Goal: Task Accomplishment & Management: Use online tool/utility

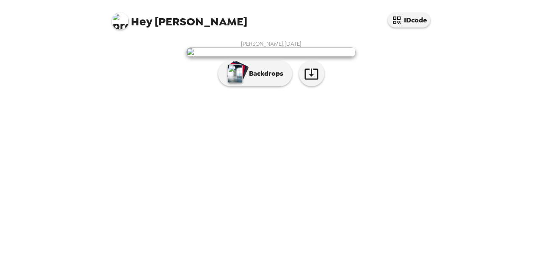
scroll to position [38, 0]
click at [263, 79] on p "Backdrops" at bounding box center [264, 74] width 39 height 10
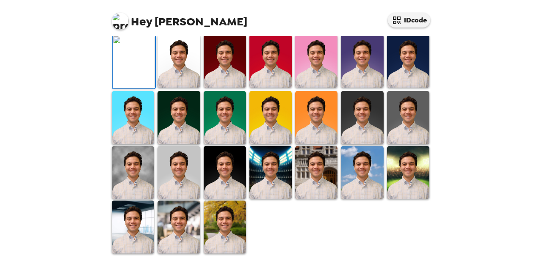
scroll to position [123, 0]
click at [170, 88] on img at bounding box center [179, 61] width 42 height 53
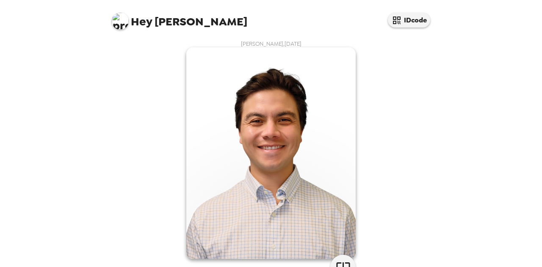
scroll to position [42, 0]
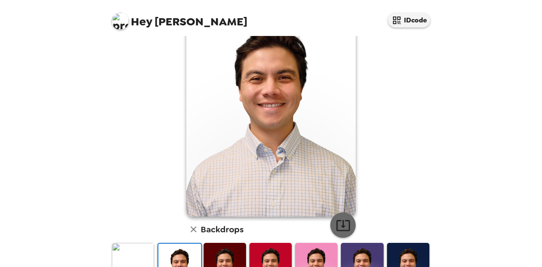
click at [338, 227] on icon "button" at bounding box center [343, 225] width 15 height 15
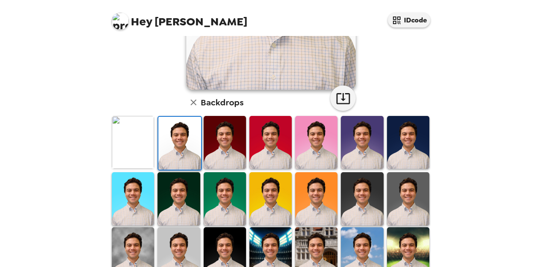
scroll to position [212, 0]
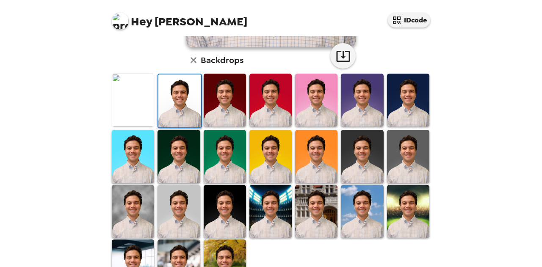
click at [368, 173] on img at bounding box center [362, 156] width 42 height 53
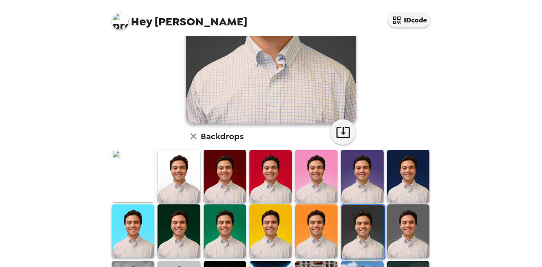
scroll to position [169, 0]
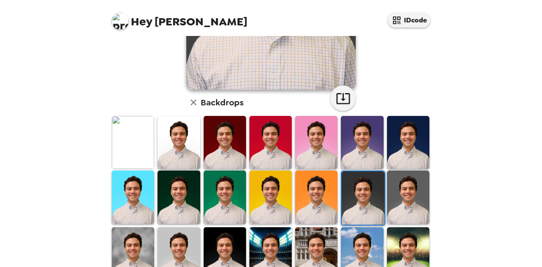
click at [413, 199] on img at bounding box center [408, 197] width 42 height 53
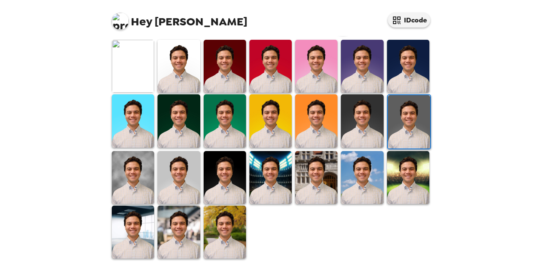
scroll to position [246, 0]
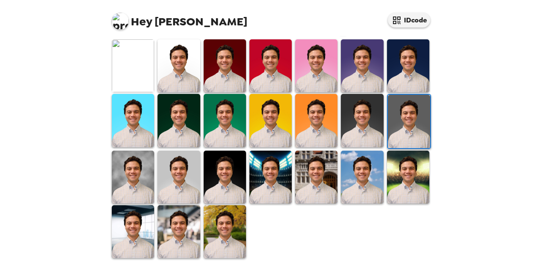
click at [143, 184] on img at bounding box center [133, 177] width 42 height 53
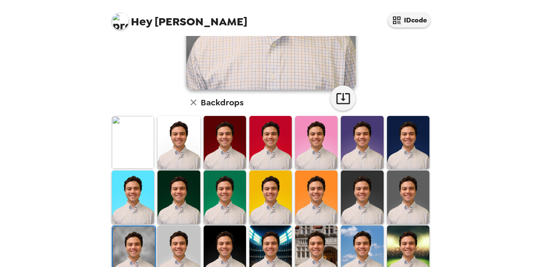
scroll to position [212, 0]
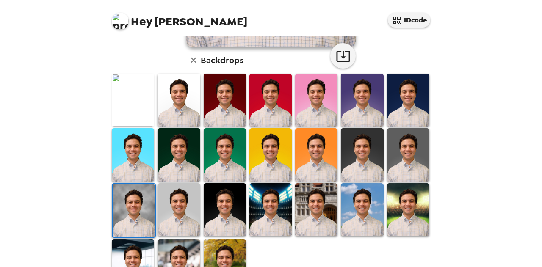
click at [191, 215] on img at bounding box center [179, 209] width 42 height 53
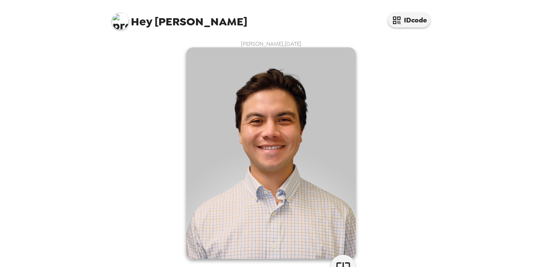
scroll to position [42, 0]
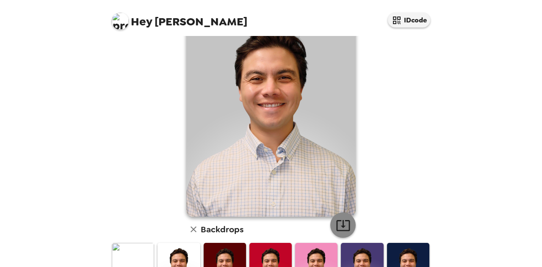
click at [336, 225] on icon "button" at bounding box center [343, 225] width 15 height 15
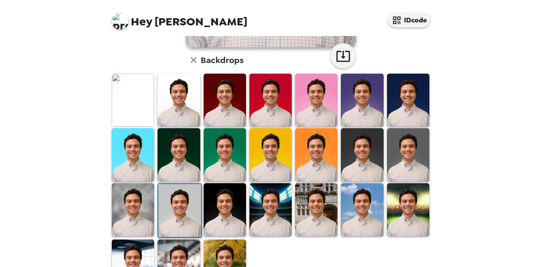
scroll to position [127, 0]
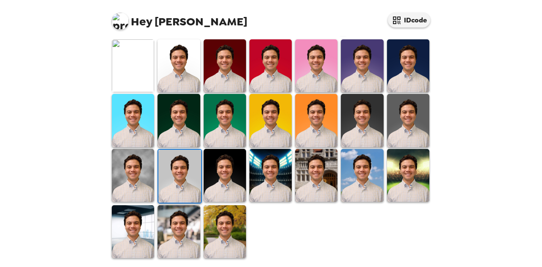
click at [401, 182] on img at bounding box center [408, 175] width 42 height 53
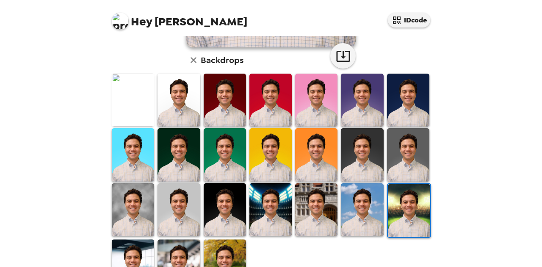
scroll to position [246, 0]
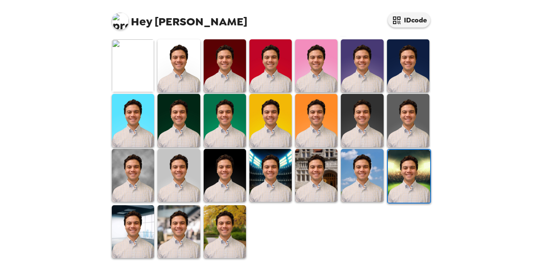
click at [232, 229] on img at bounding box center [225, 231] width 42 height 53
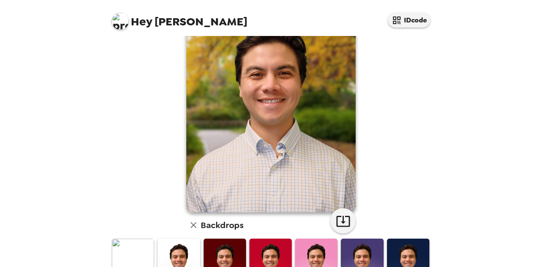
scroll to position [34, 0]
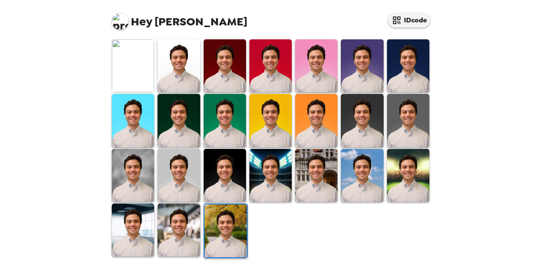
click at [187, 228] on img at bounding box center [179, 230] width 42 height 53
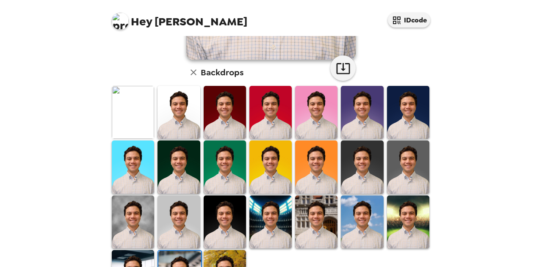
scroll to position [212, 0]
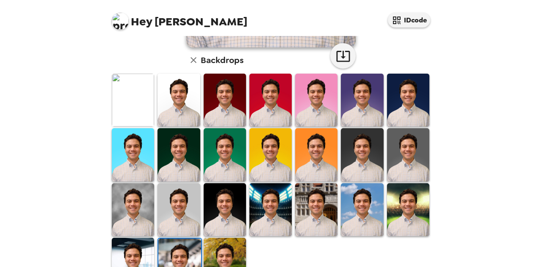
click at [134, 247] on img at bounding box center [133, 264] width 42 height 53
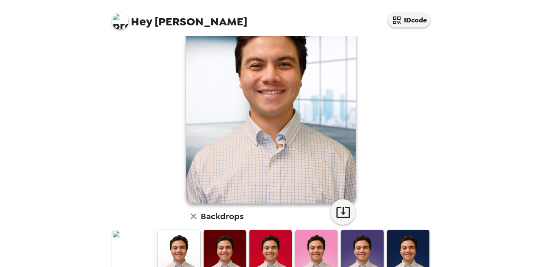
scroll to position [42, 0]
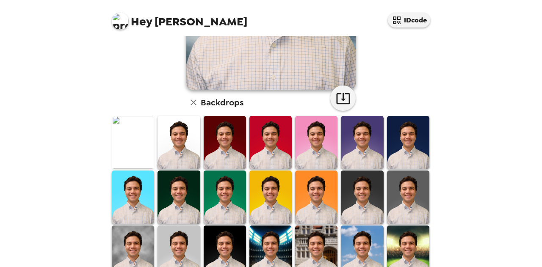
scroll to position [212, 0]
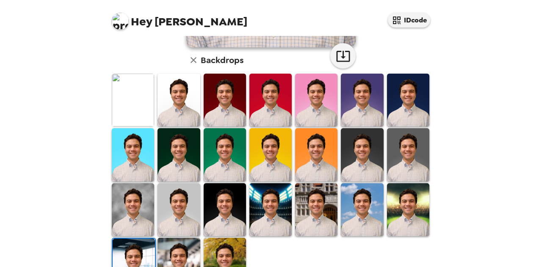
click at [403, 197] on img at bounding box center [408, 209] width 42 height 53
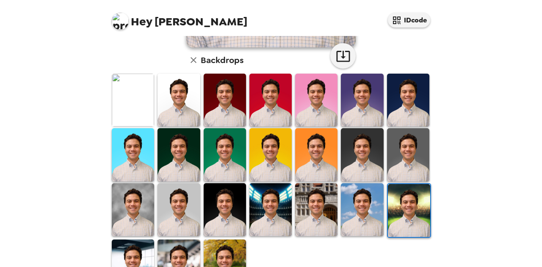
click at [144, 207] on img at bounding box center [133, 209] width 42 height 53
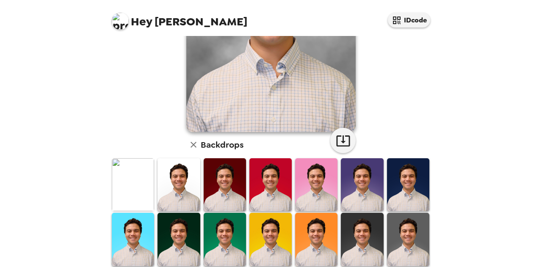
scroll to position [169, 0]
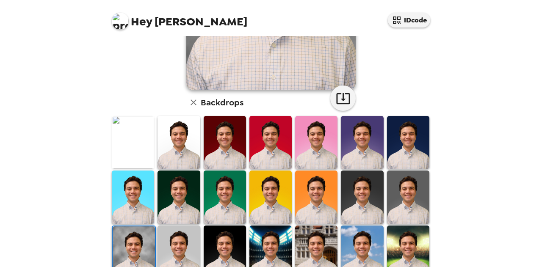
click at [388, 199] on img at bounding box center [408, 197] width 42 height 53
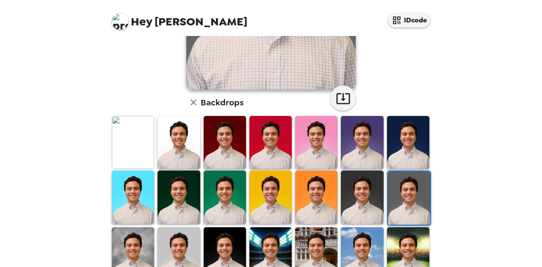
scroll to position [127, 0]
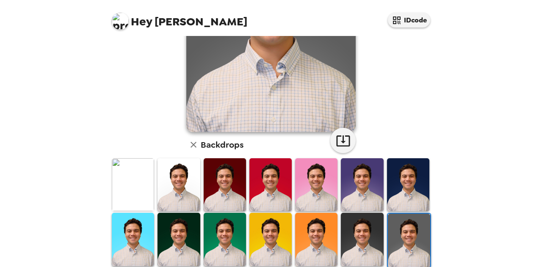
click at [116, 188] on img at bounding box center [133, 184] width 42 height 53
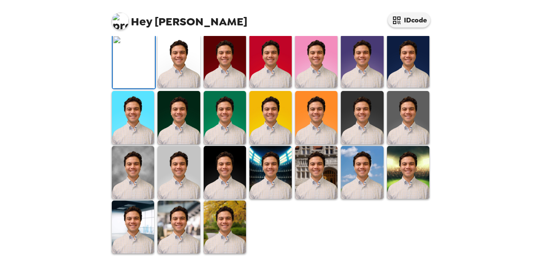
scroll to position [85, 0]
click at [387, 88] on img at bounding box center [408, 61] width 42 height 53
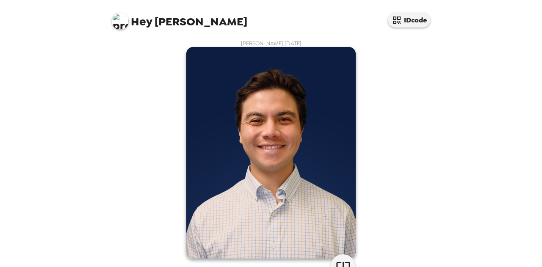
scroll to position [0, 0]
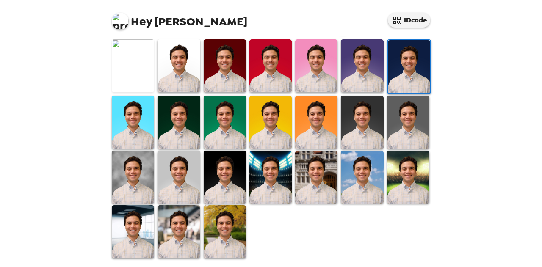
drag, startPoint x: 311, startPoint y: 183, endPoint x: 352, endPoint y: 212, distance: 50.0
click at [311, 183] on img at bounding box center [316, 177] width 42 height 53
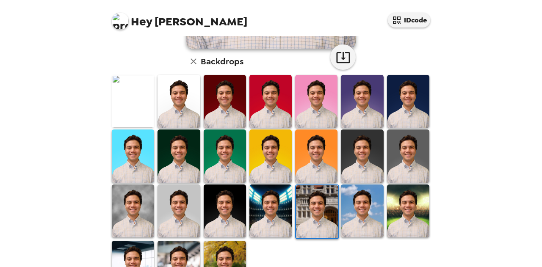
scroll to position [212, 0]
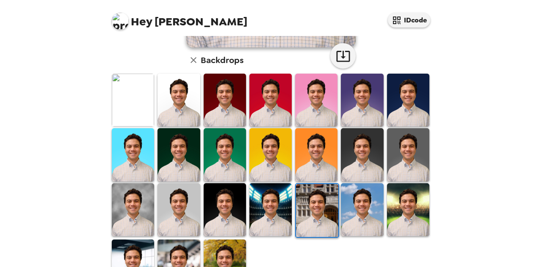
click at [364, 211] on img at bounding box center [362, 209] width 42 height 53
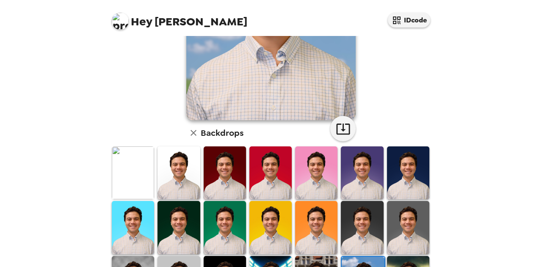
scroll to position [169, 0]
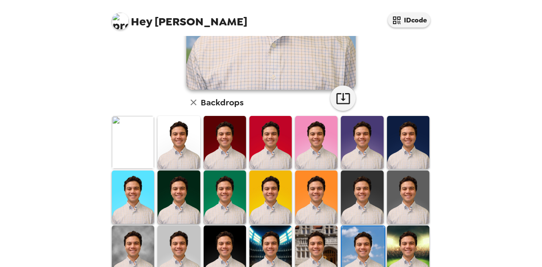
click at [137, 184] on img at bounding box center [133, 197] width 42 height 53
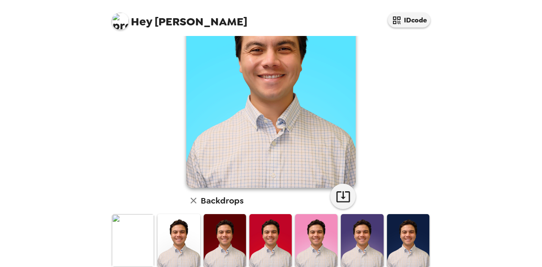
scroll to position [85, 0]
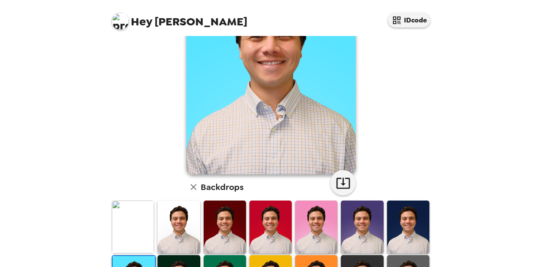
click at [364, 214] on img at bounding box center [362, 227] width 42 height 53
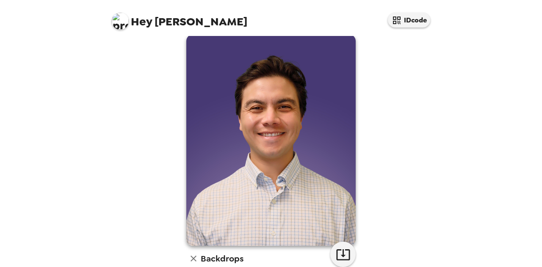
scroll to position [0, 0]
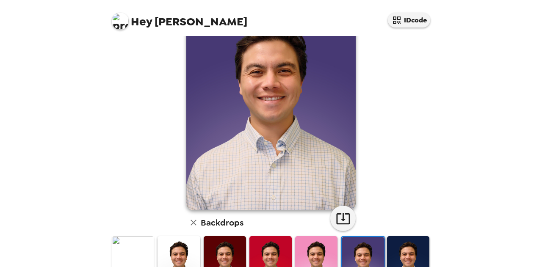
scroll to position [85, 0]
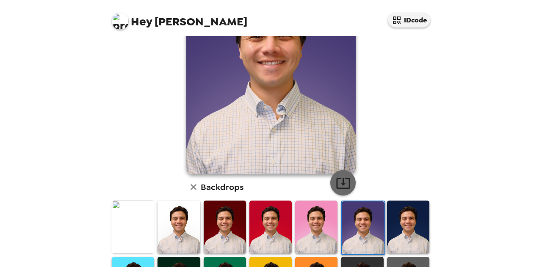
click at [343, 180] on icon "button" at bounding box center [343, 183] width 15 height 15
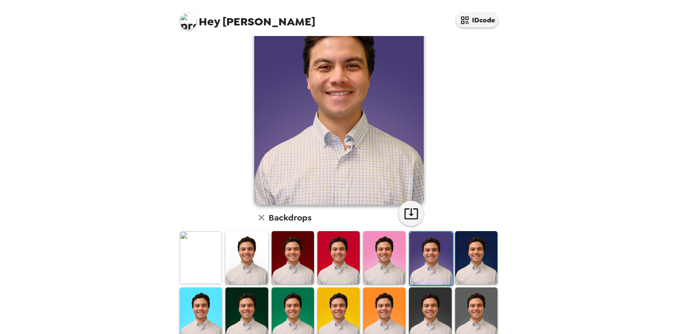
scroll to position [0, 0]
